Goal: Information Seeking & Learning: Learn about a topic

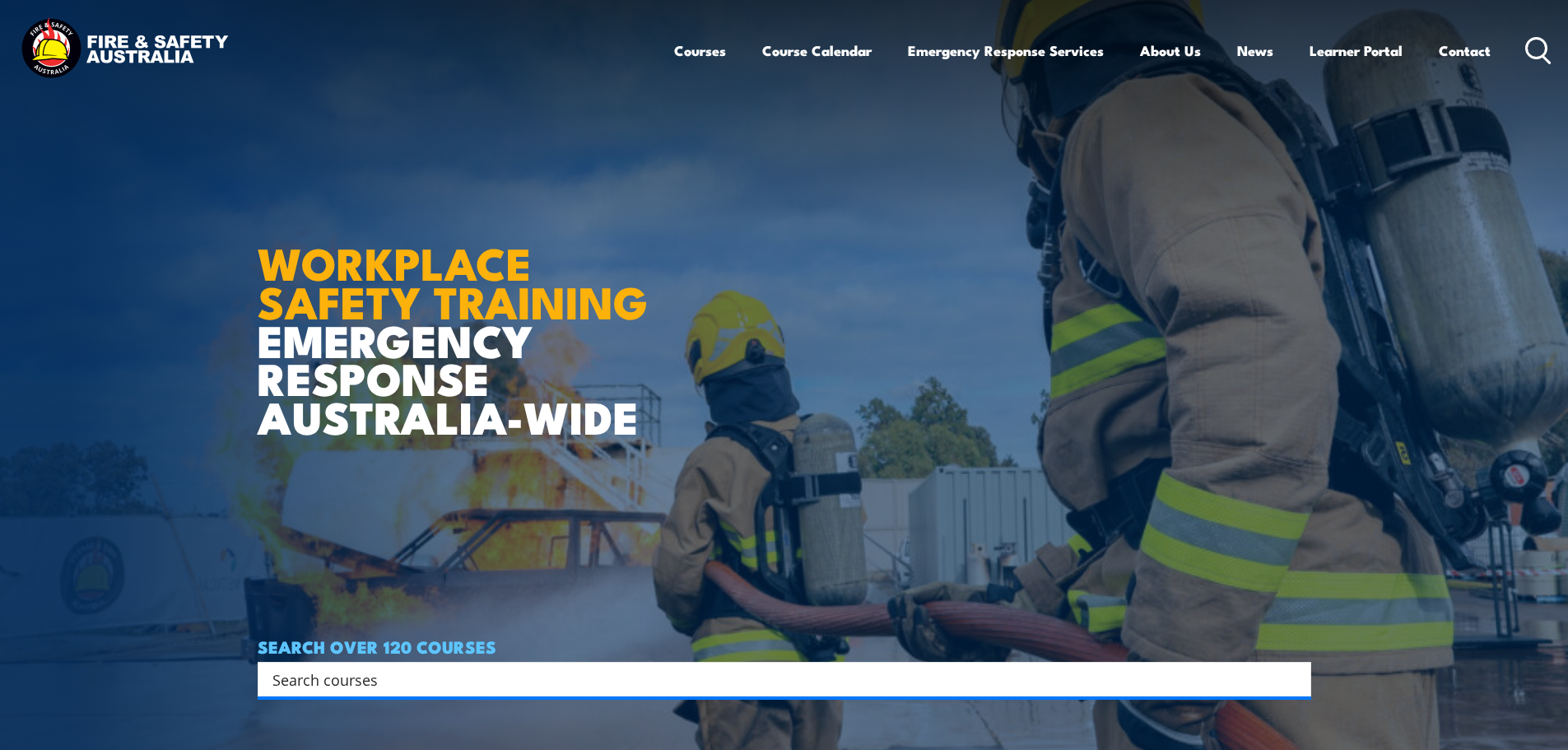
click at [504, 679] on input "Search input" at bounding box center [774, 679] width 1003 height 25
type input "fire warden"
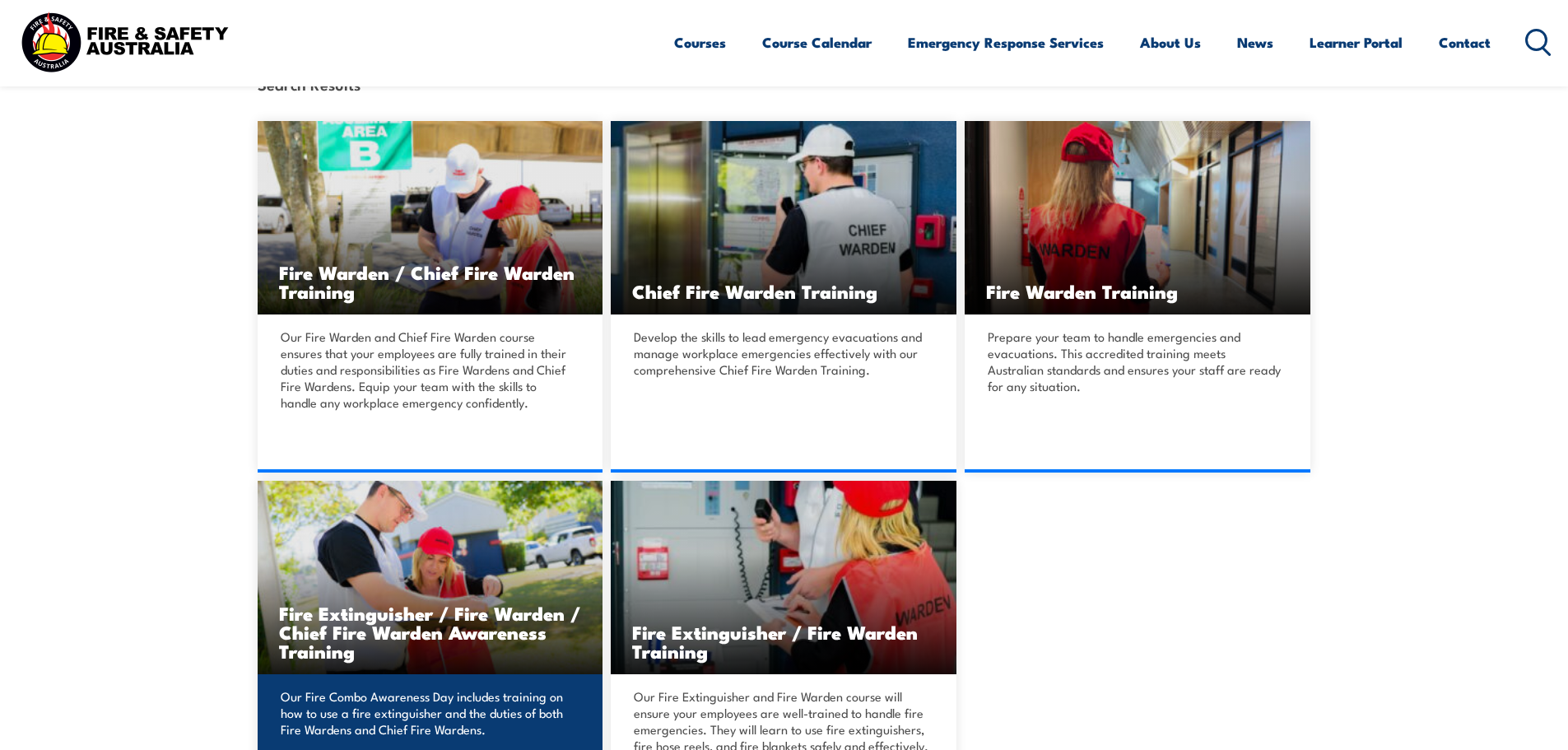
scroll to position [494, 0]
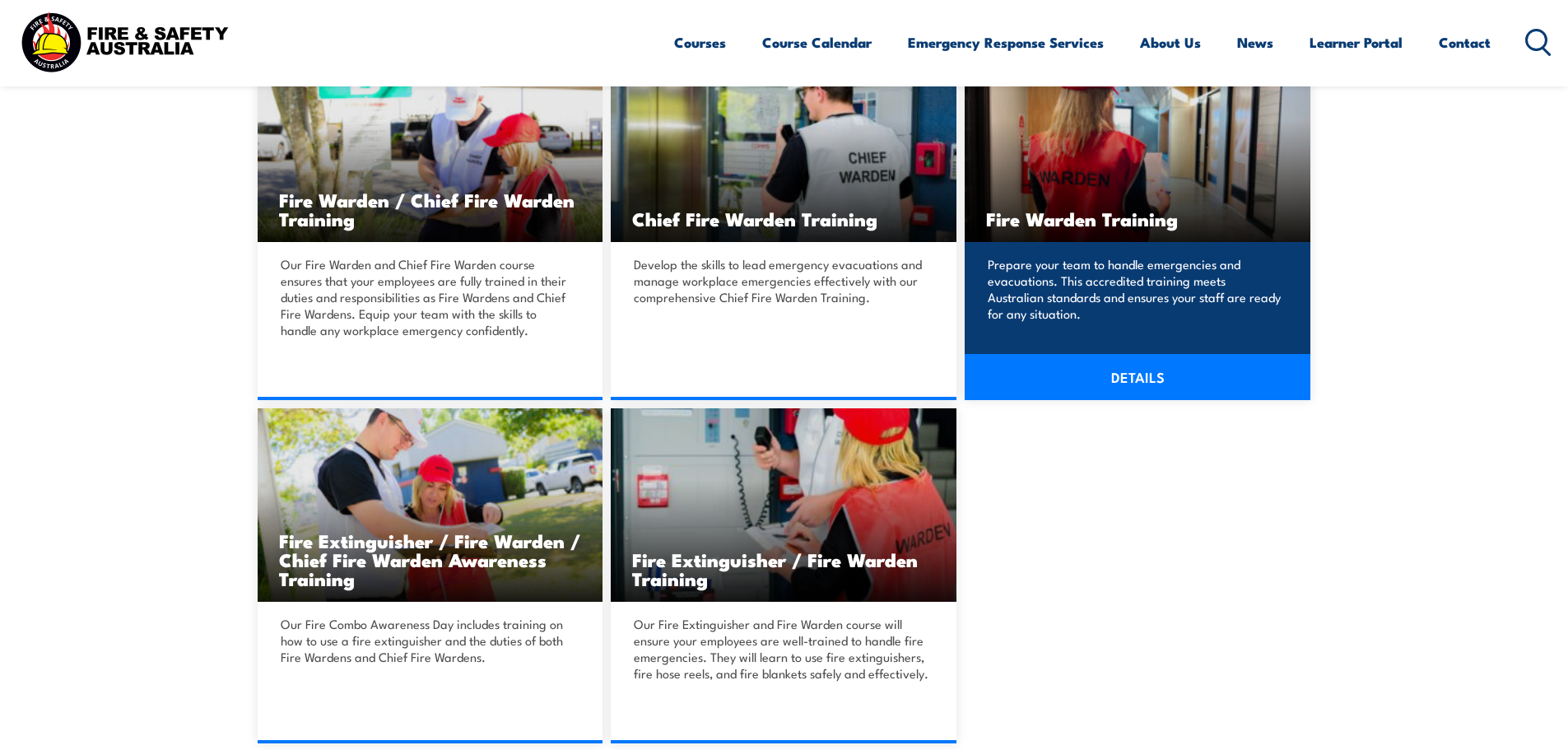
click at [1140, 326] on div "Prepare your team to handle emergencies and evacuations. This accredited traini…" at bounding box center [1137, 313] width 346 height 142
click at [1142, 369] on link "DETAILS" at bounding box center [1137, 378] width 346 height 46
